Goal: Task Accomplishment & Management: Use online tool/utility

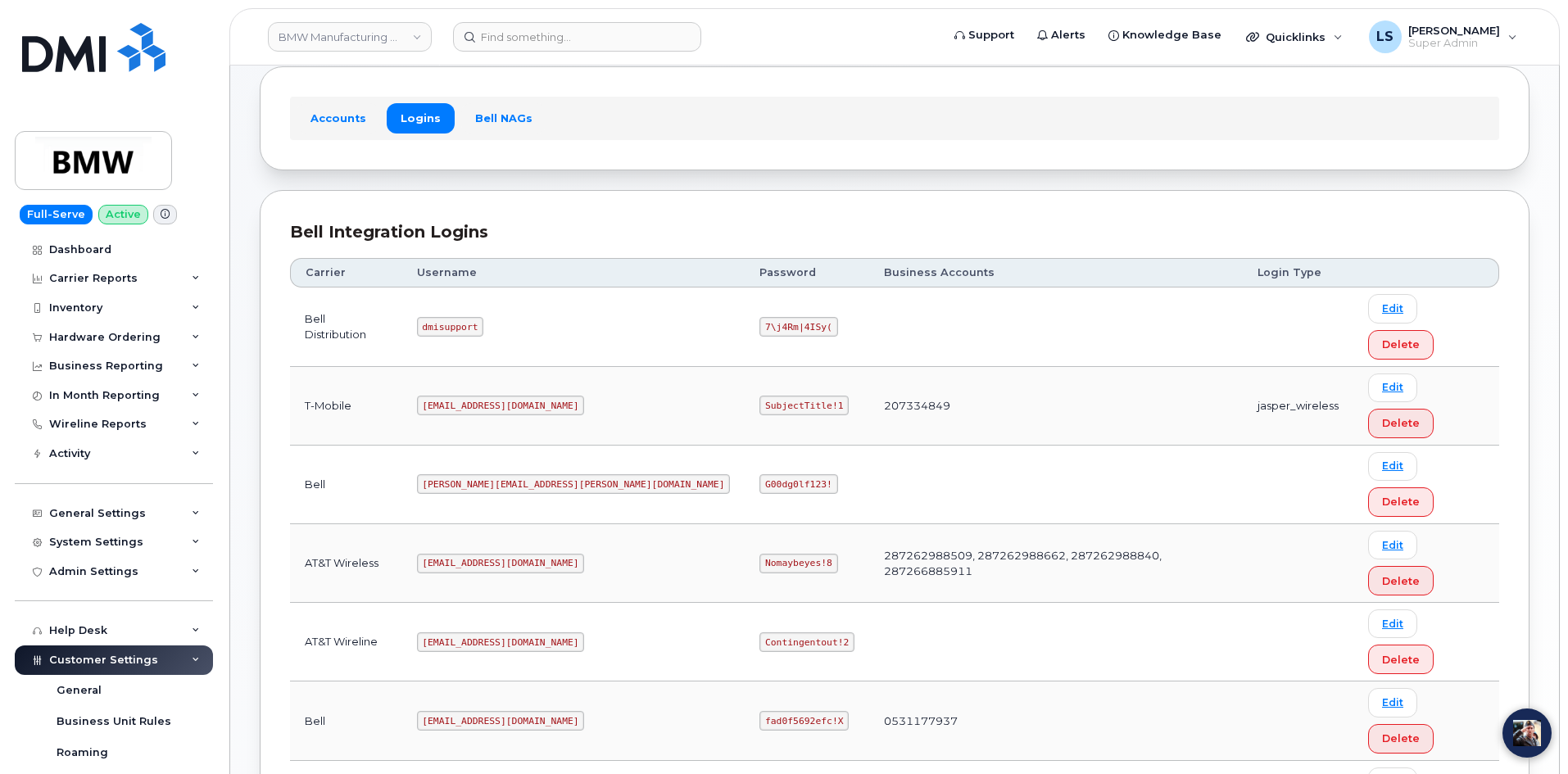
scroll to position [88, 0]
copy code "SubjectTitle!1"
